Goal: Find specific fact: Find specific fact

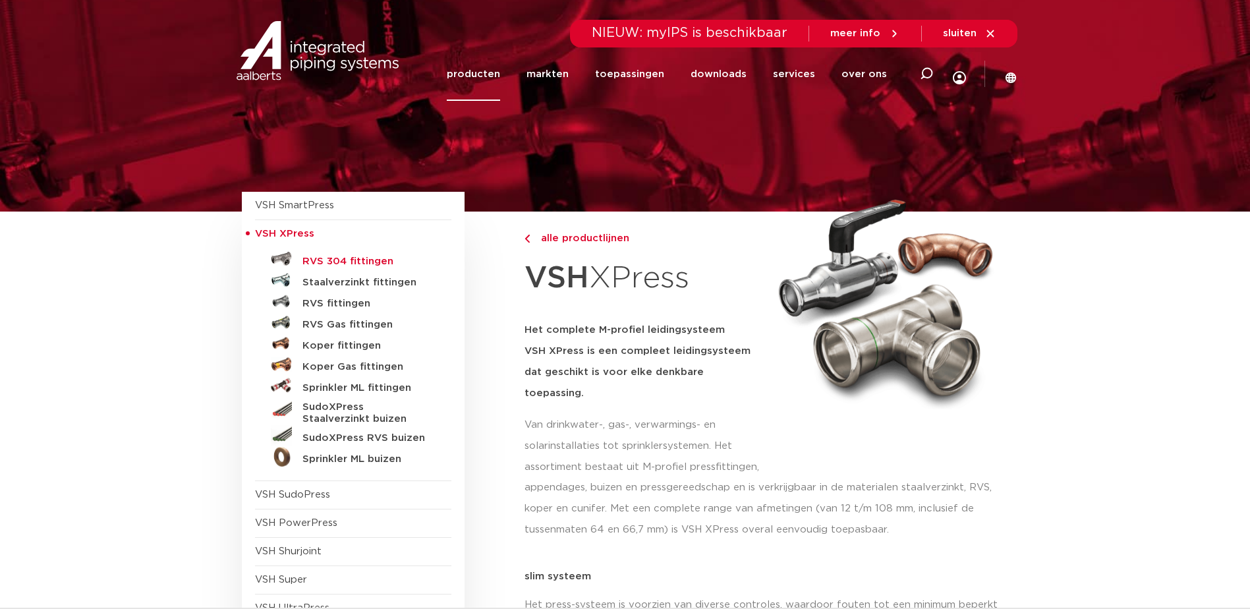
click at [341, 260] on h5 "RVS 304 fittingen" at bounding box center [367, 262] width 130 height 12
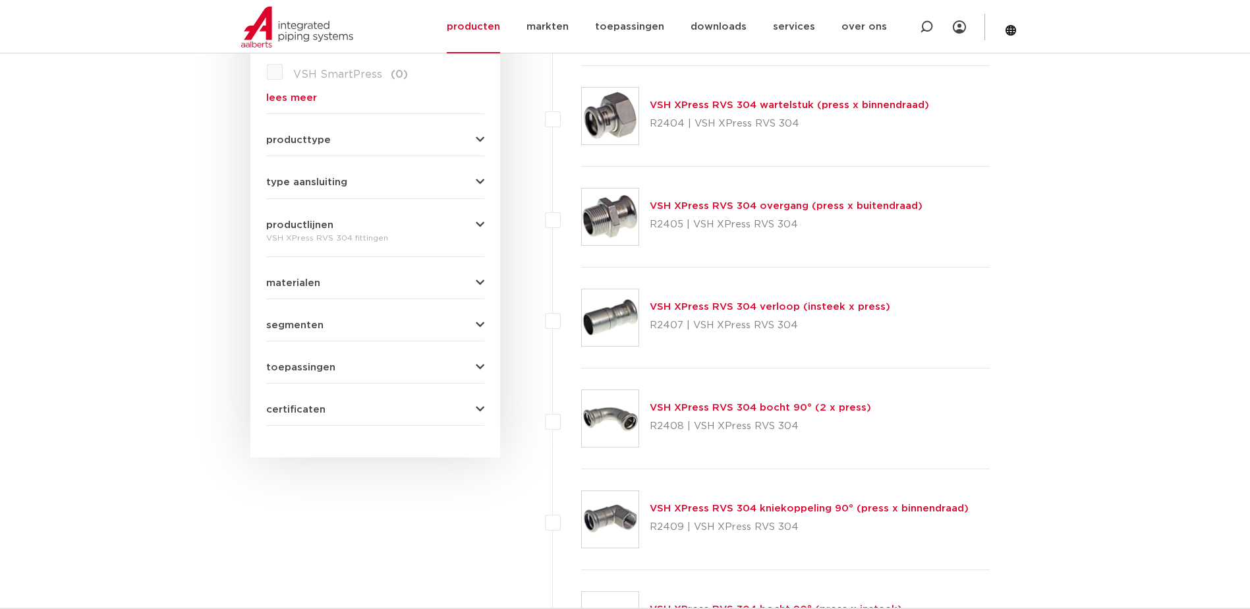
click at [723, 403] on link "VSH XPress RVS 304 bocht 90° (2 x press)" at bounding box center [760, 408] width 221 height 10
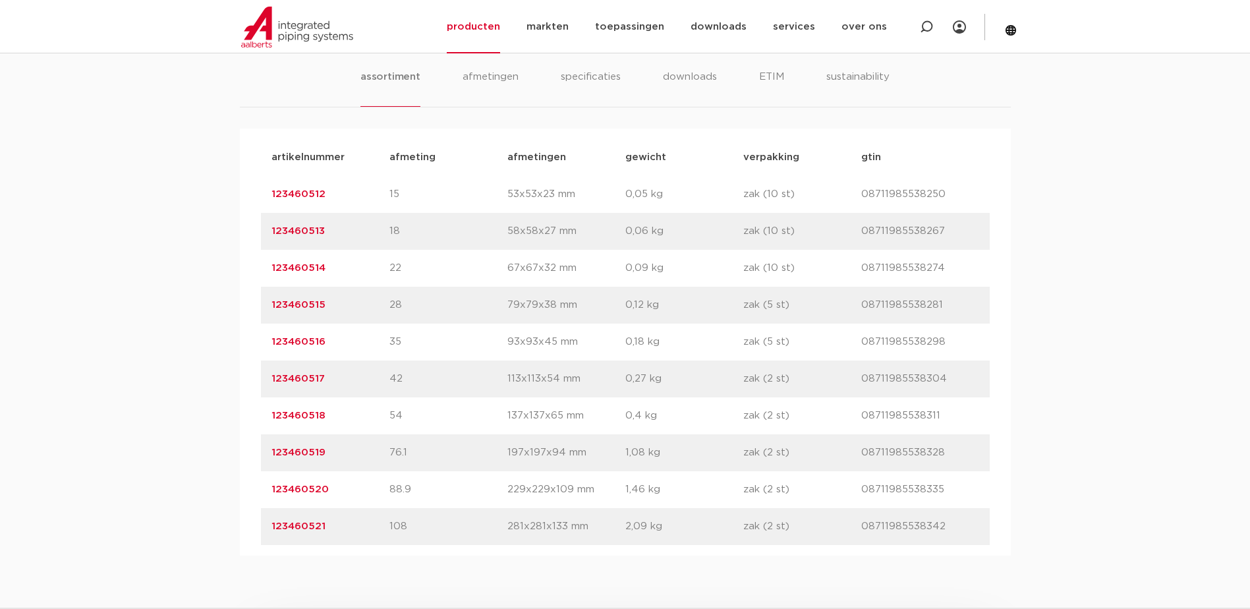
scroll to position [856, 0]
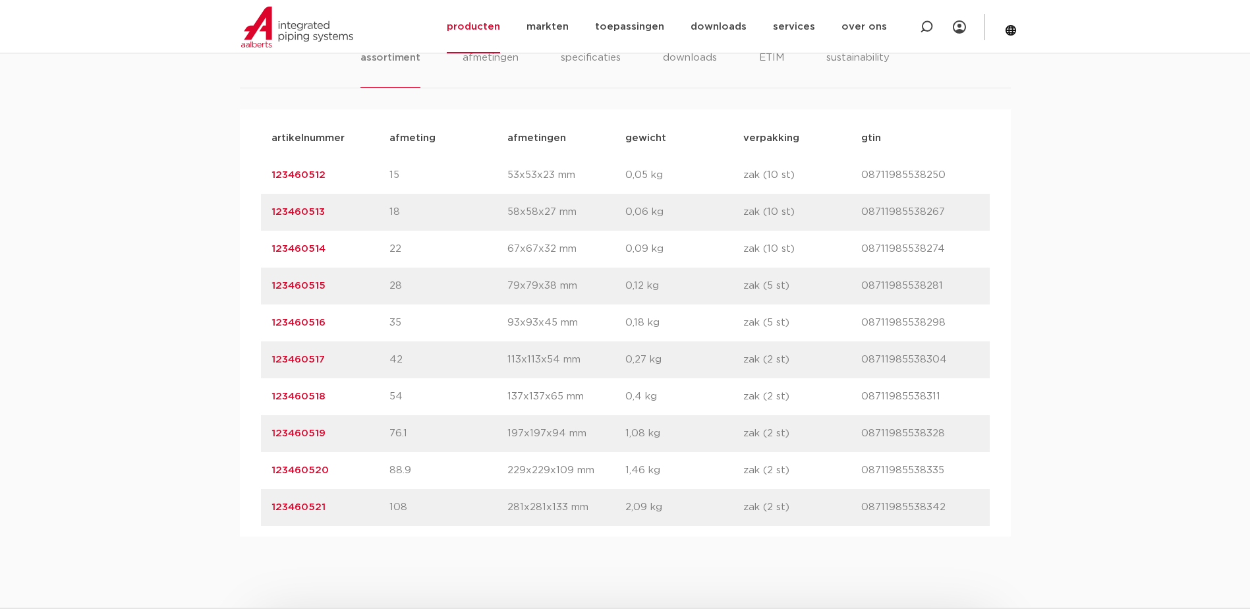
drag, startPoint x: 329, startPoint y: 248, endPoint x: 248, endPoint y: 258, distance: 81.1
click at [248, 258] on div "artikelnummer afmeting afmetingen gewicht verpakking gtin artikelnummer 1234605…" at bounding box center [625, 322] width 771 height 427
copy link "123460514"
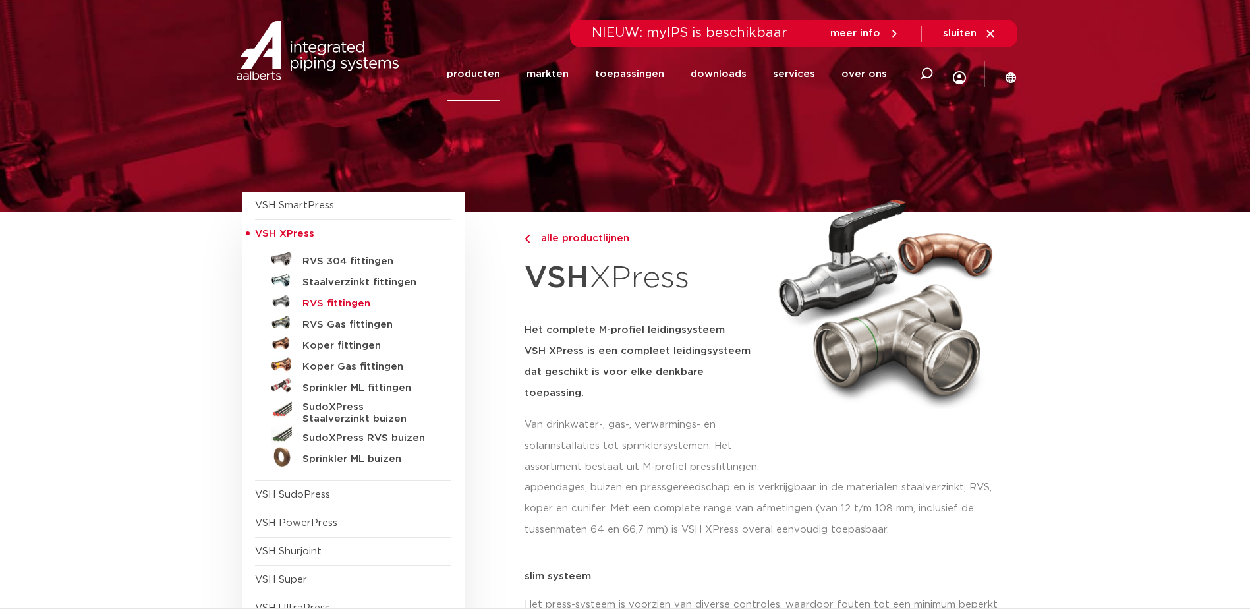
click at [342, 301] on h5 "RVS fittingen" at bounding box center [367, 304] width 130 height 12
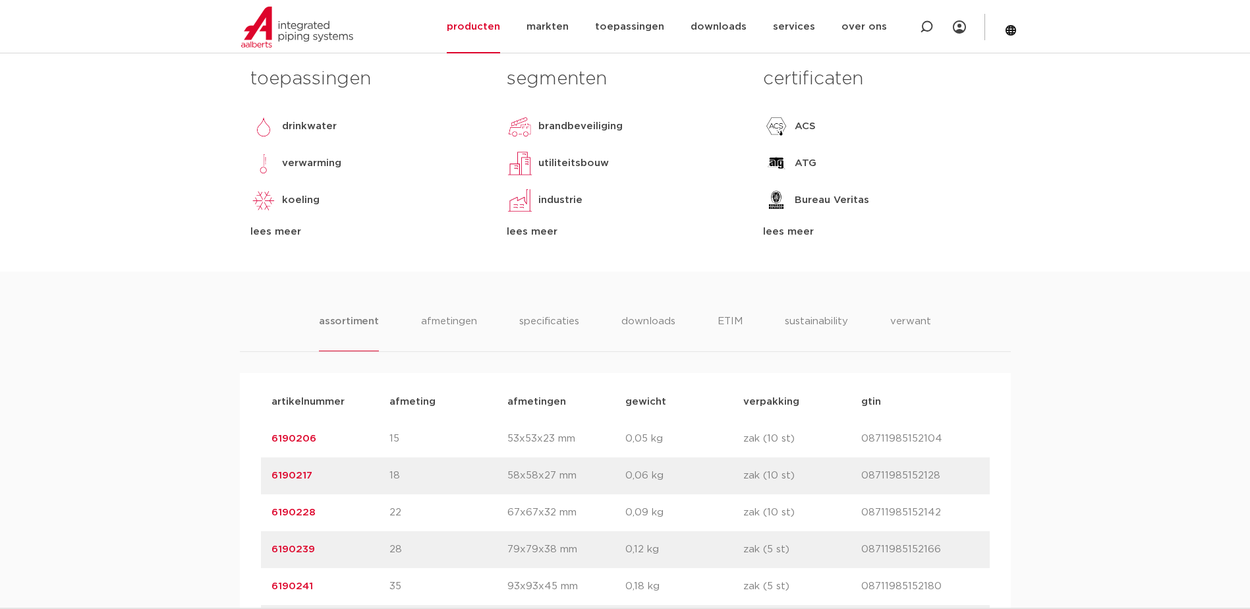
scroll to position [659, 0]
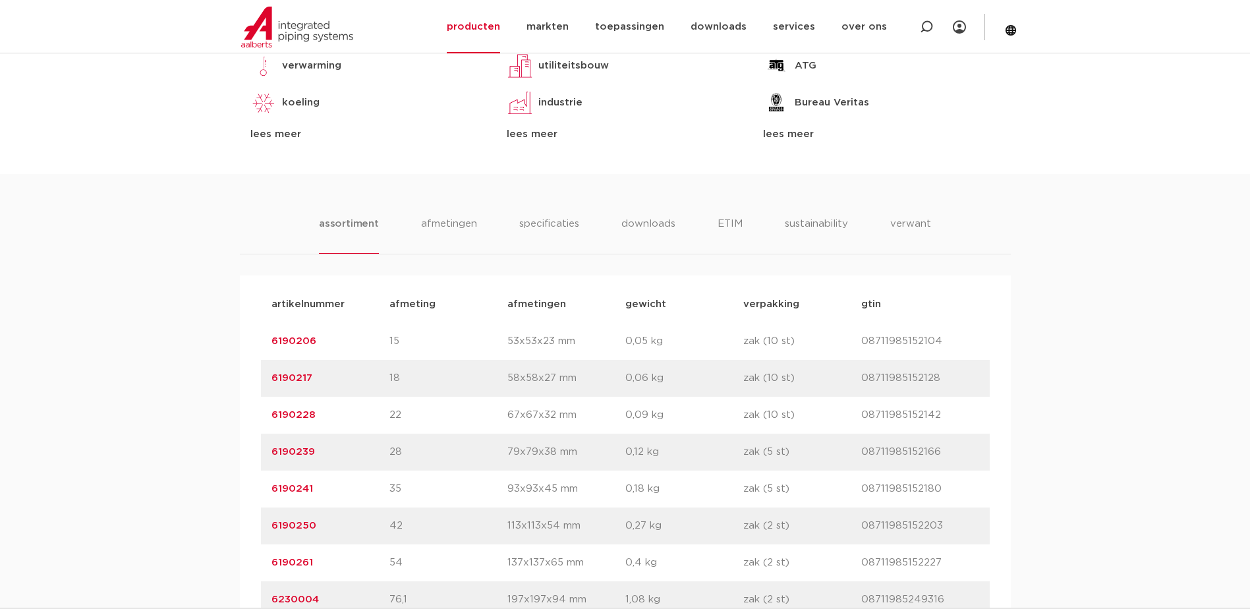
drag, startPoint x: 322, startPoint y: 418, endPoint x: 250, endPoint y: 421, distance: 71.9
click at [250, 421] on div "artikelnummer afmeting afmetingen gewicht verpakking gtin artikelnummer 6190206…" at bounding box center [625, 488] width 771 height 427
copy link "6190228"
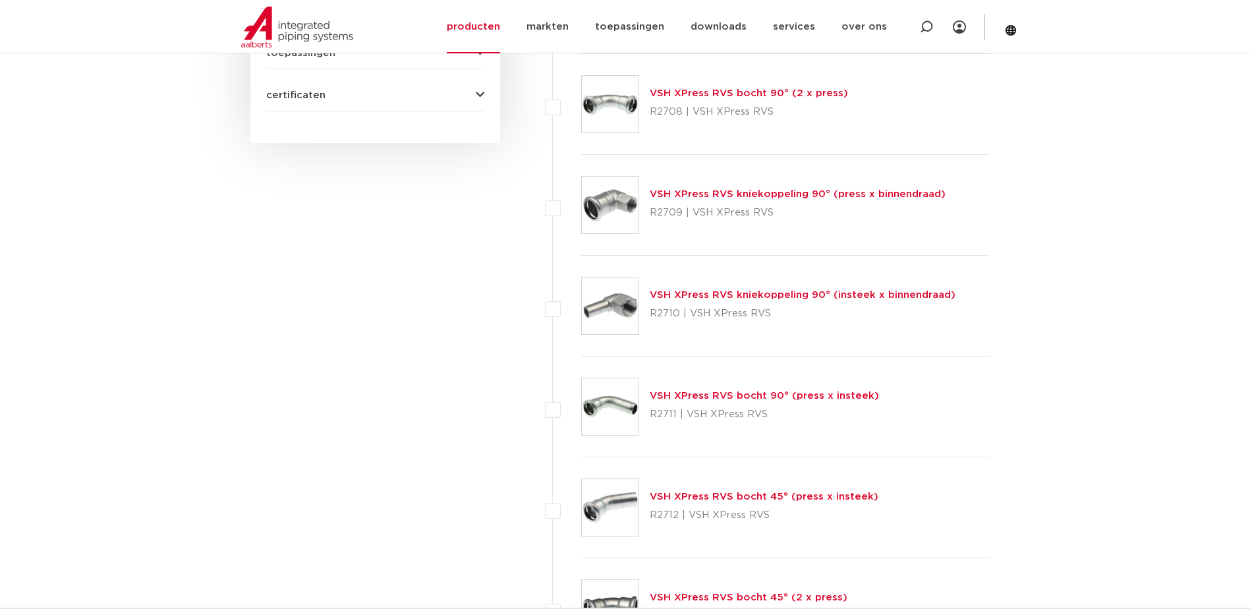
scroll to position [983, 0]
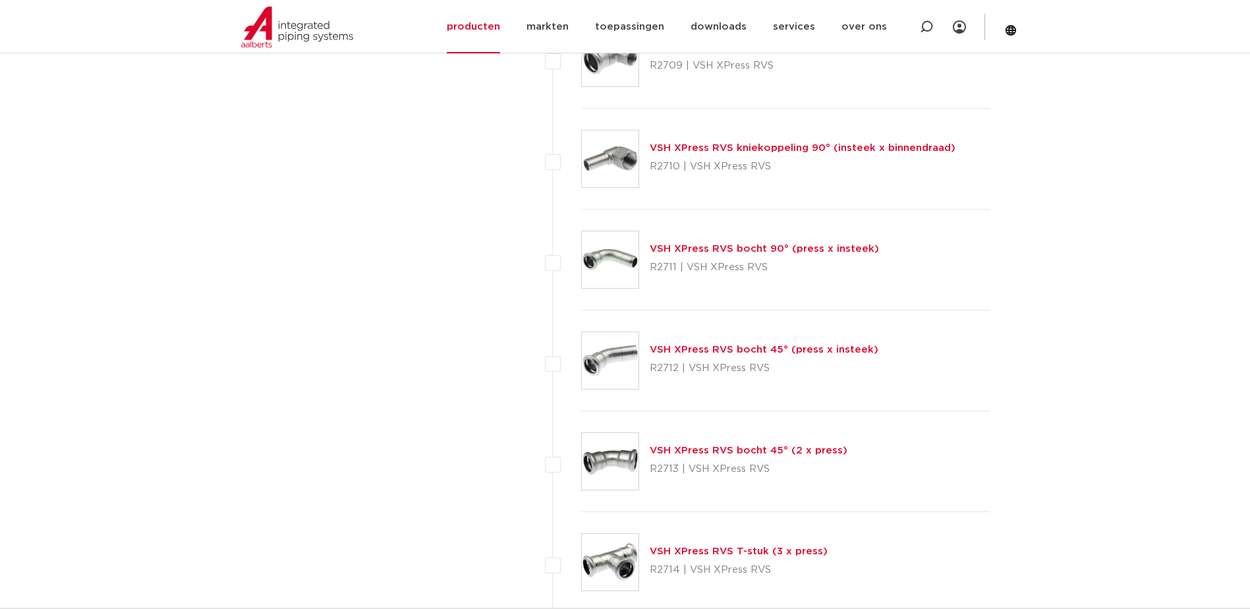
click at [685, 447] on link "VSH XPress RVS bocht 45° (2 x press)" at bounding box center [749, 450] width 198 height 10
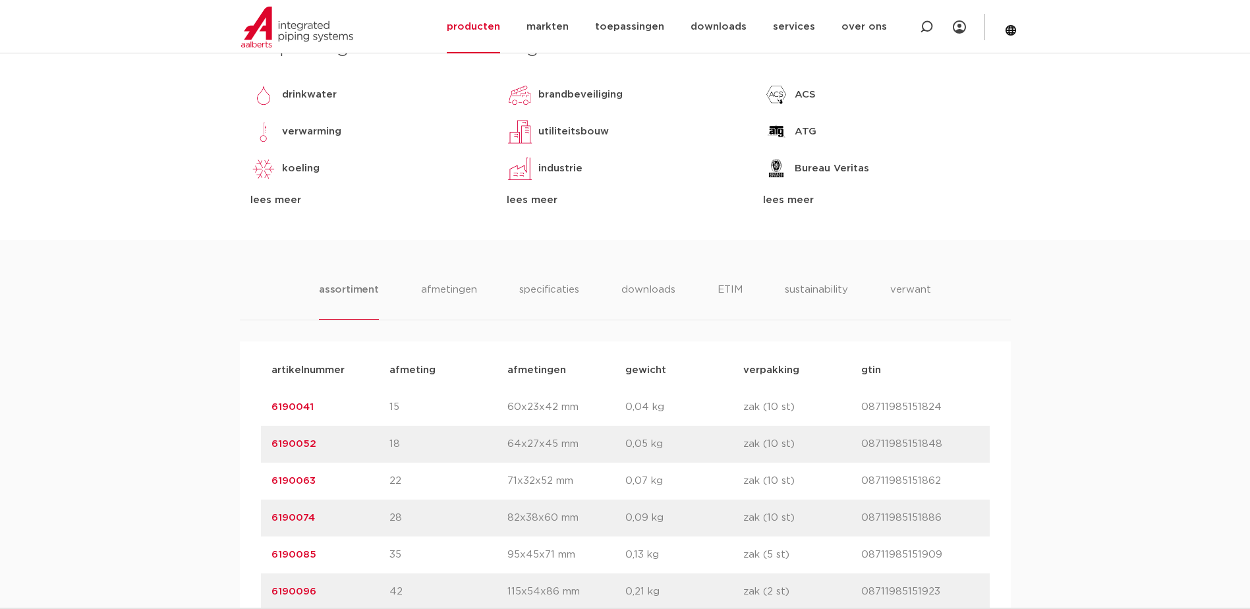
drag, startPoint x: 358, startPoint y: 486, endPoint x: 252, endPoint y: 480, distance: 106.9
click at [252, 480] on div "artikelnummer afmeting [GEOGRAPHIC_DATA] gewicht verpakking gtin artikelnummer …" at bounding box center [625, 554] width 771 height 427
copy link "6190063"
